Goal: Task Accomplishment & Management: Use online tool/utility

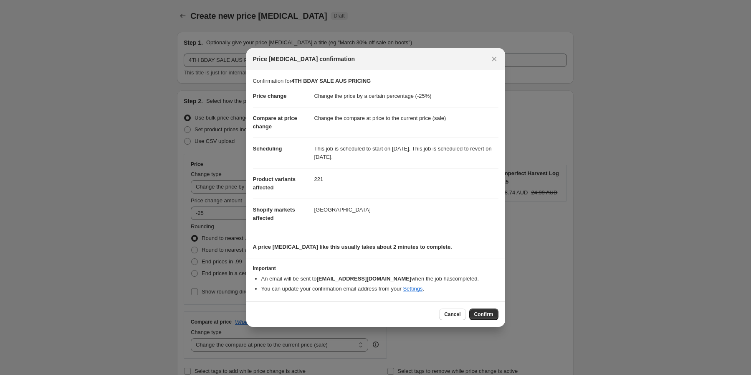
select select "percentage"
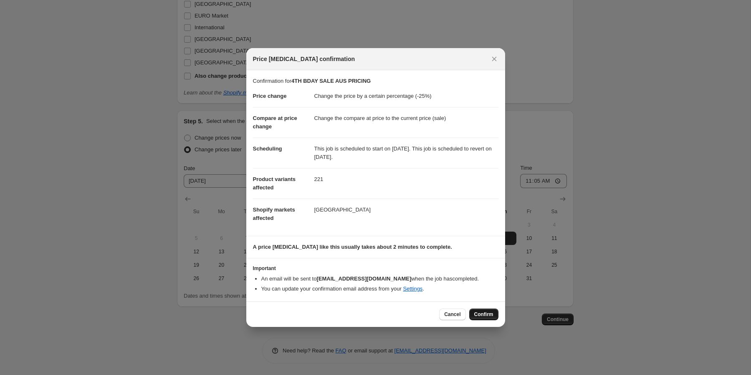
click at [481, 315] on span "Confirm" at bounding box center [483, 314] width 19 height 7
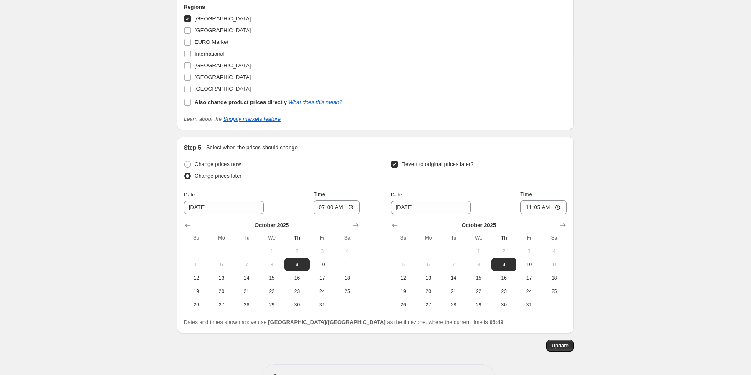
scroll to position [786, 0]
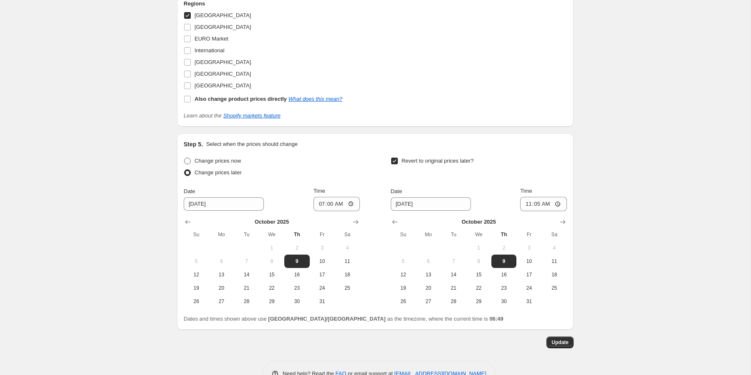
click at [231, 157] on span "Change prices now" at bounding box center [218, 161] width 46 height 8
click at [185, 157] on input "Change prices now" at bounding box center [184, 157] width 0 height 0
radio input "true"
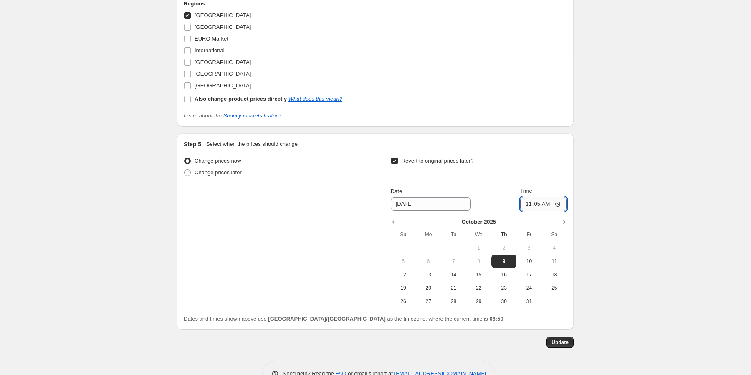
click at [539, 205] on input "11:05" at bounding box center [543, 204] width 47 height 14
type input "11:11"
click at [565, 346] on button "Update" at bounding box center [560, 342] width 27 height 12
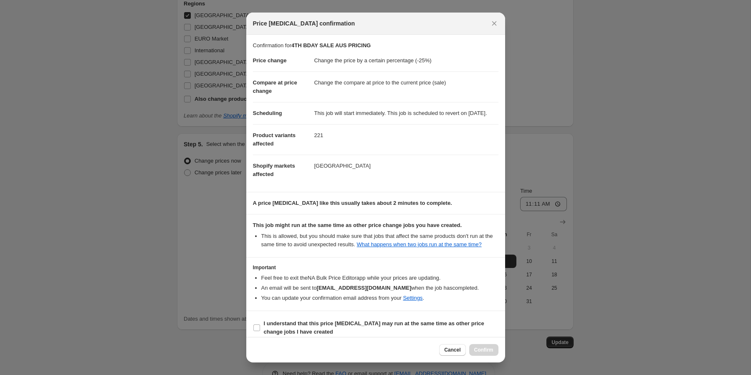
click at [403, 177] on dd "[GEOGRAPHIC_DATA]" at bounding box center [406, 165] width 184 height 22
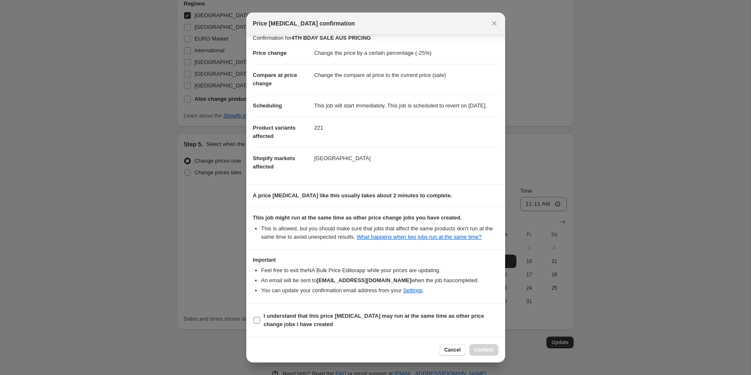
click at [254, 319] on input "I understand that this price change job may run at the same time as other price…" at bounding box center [256, 319] width 7 height 7
checkbox input "true"
click at [487, 351] on span "Confirm" at bounding box center [483, 349] width 19 height 7
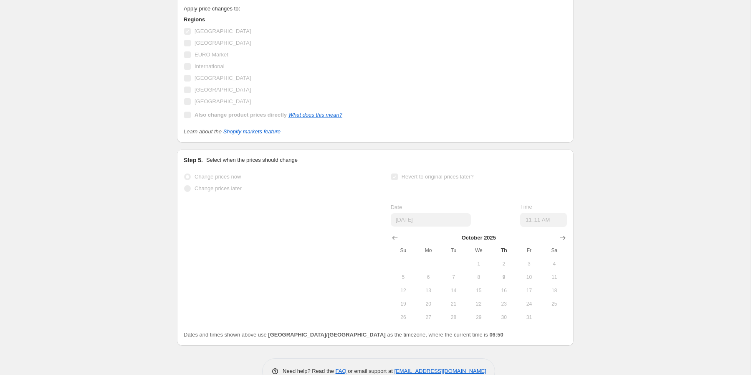
scroll to position [801, 0]
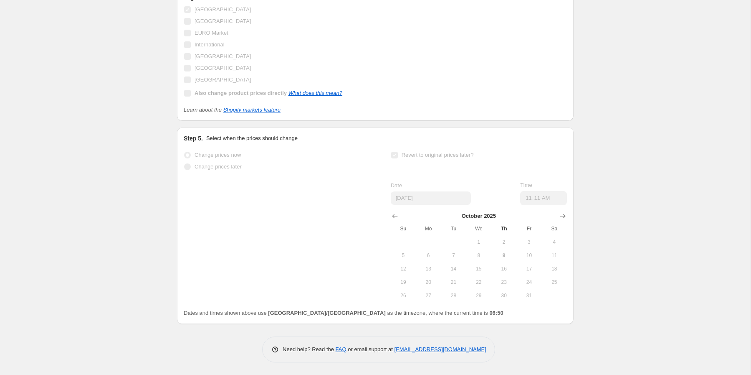
select select "percentage"
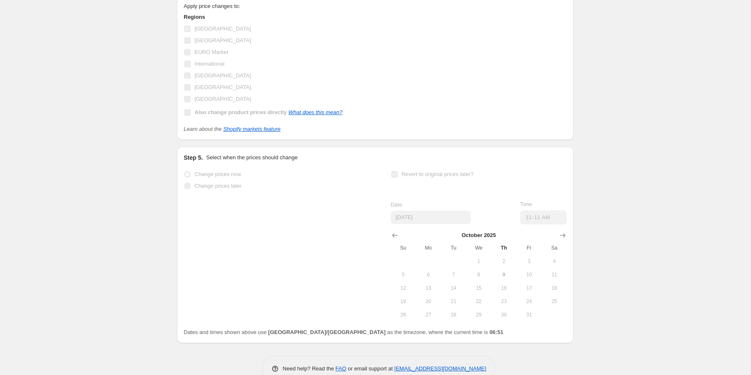
scroll to position [0, 0]
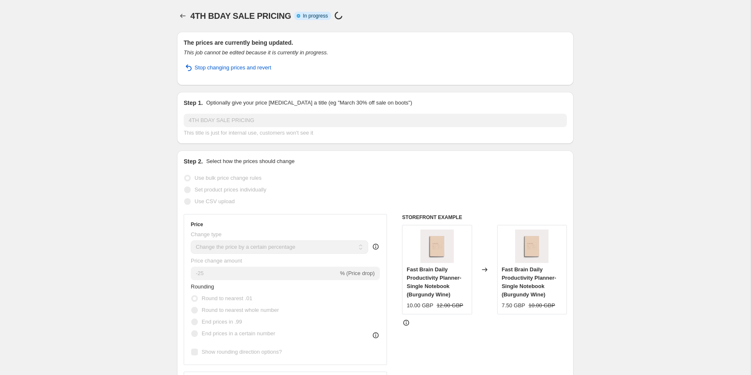
select select "percentage"
select select "92201812271"
